Goal: Navigation & Orientation: Find specific page/section

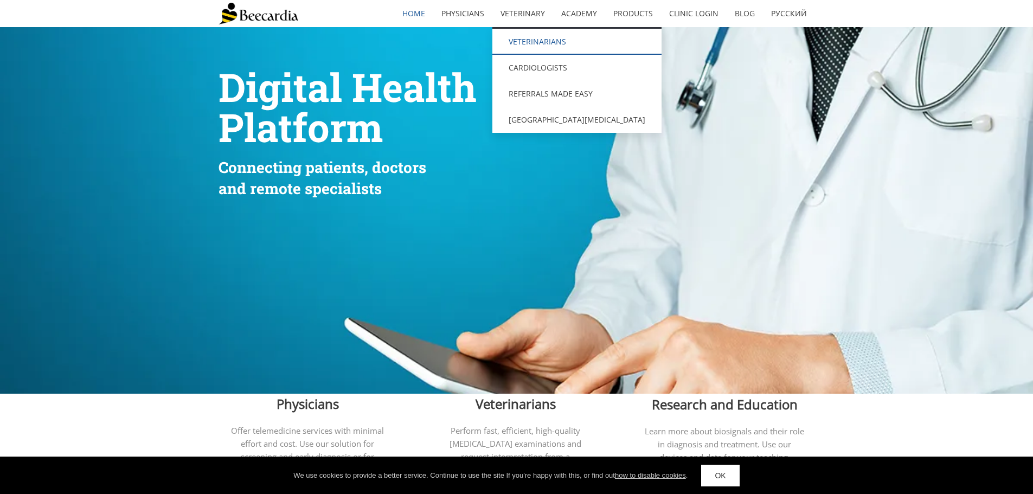
click at [527, 37] on link "Veterinarians" at bounding box center [576, 42] width 169 height 26
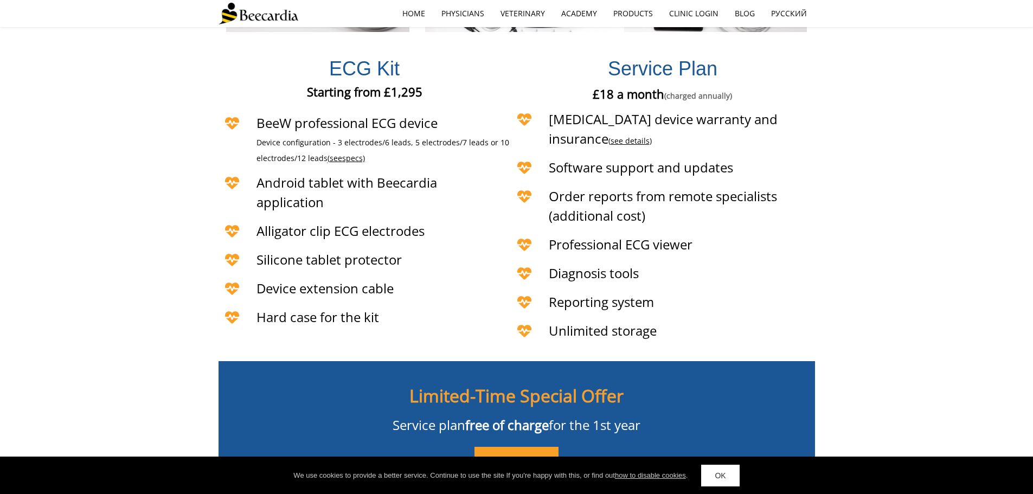
scroll to position [2548, 0]
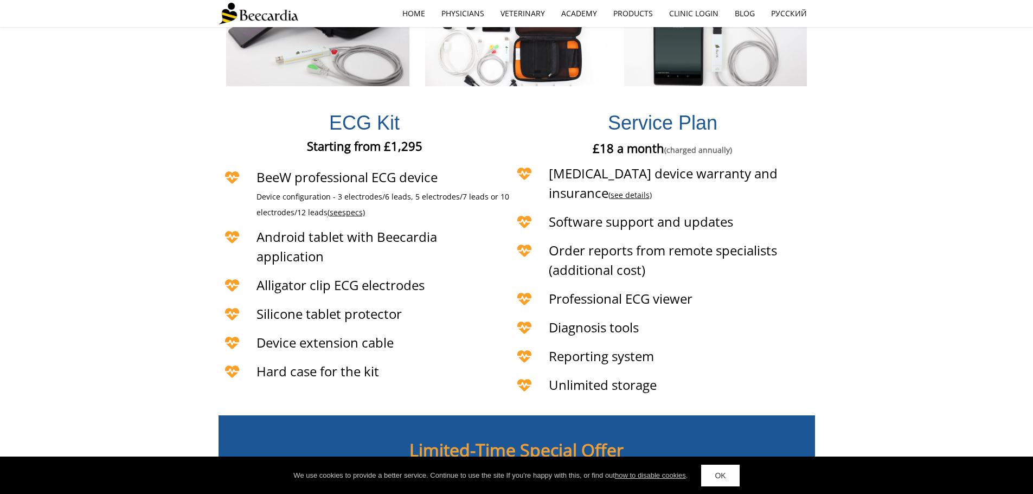
click at [354, 207] on span "specs)" at bounding box center [353, 212] width 23 height 10
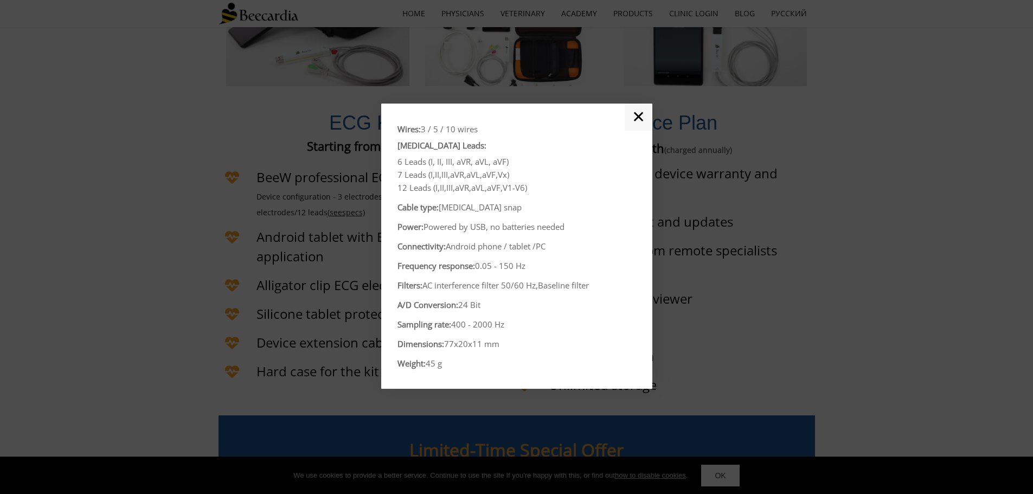
click at [642, 111] on link "✕" at bounding box center [639, 117] width 28 height 27
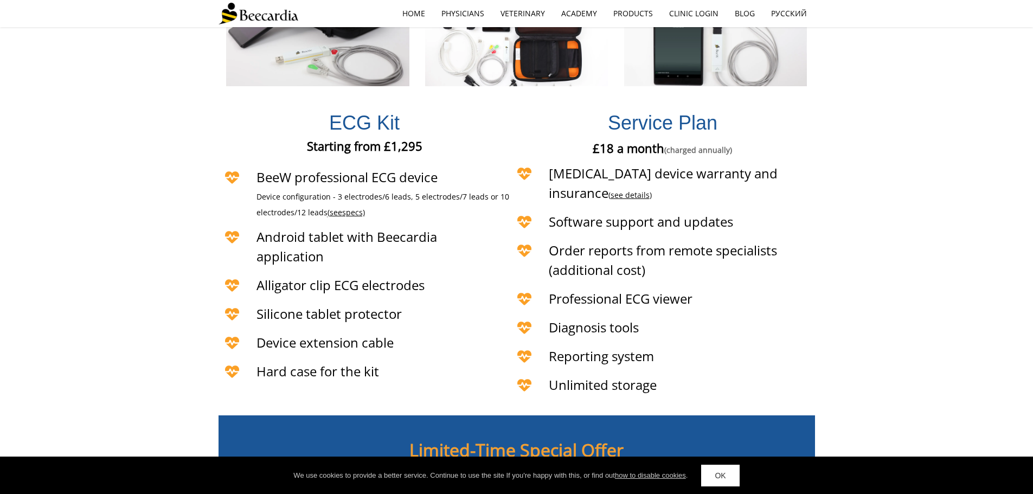
click at [349, 207] on span "specs)" at bounding box center [353, 212] width 23 height 10
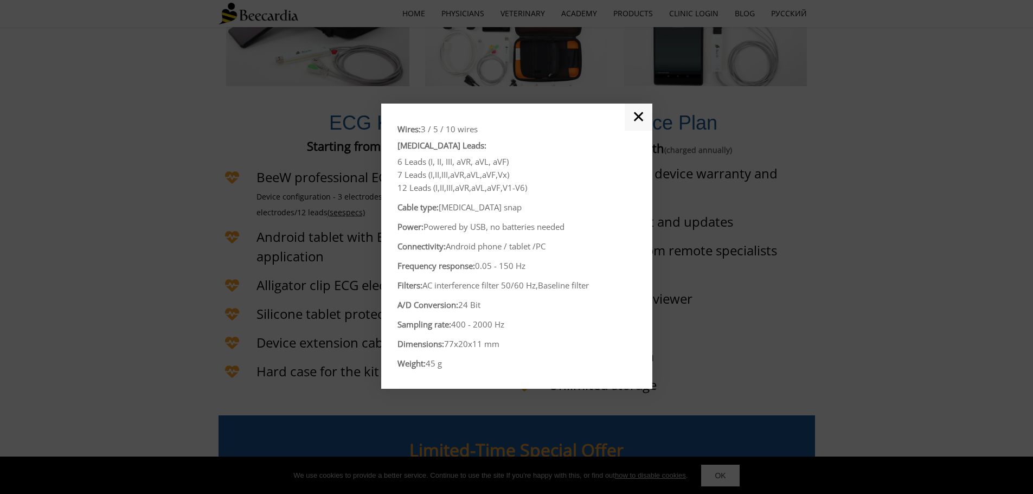
click at [640, 114] on link "✕" at bounding box center [639, 117] width 28 height 27
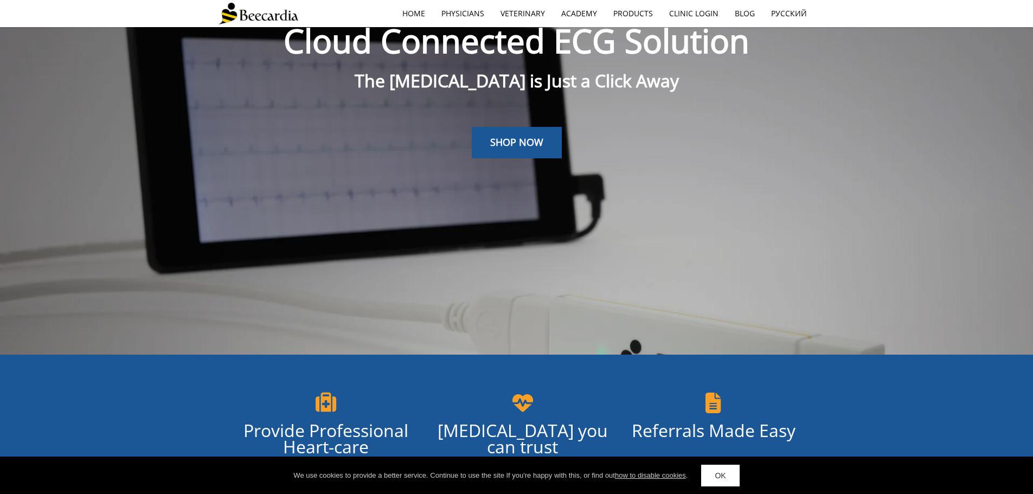
scroll to position [0, 0]
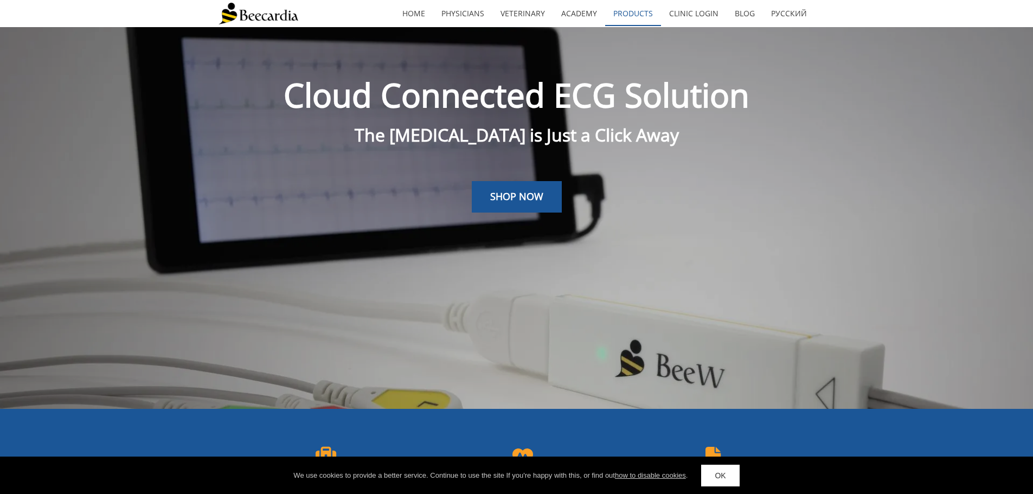
click at [640, 19] on link "Products" at bounding box center [633, 13] width 56 height 25
